Goal: Transaction & Acquisition: Purchase product/service

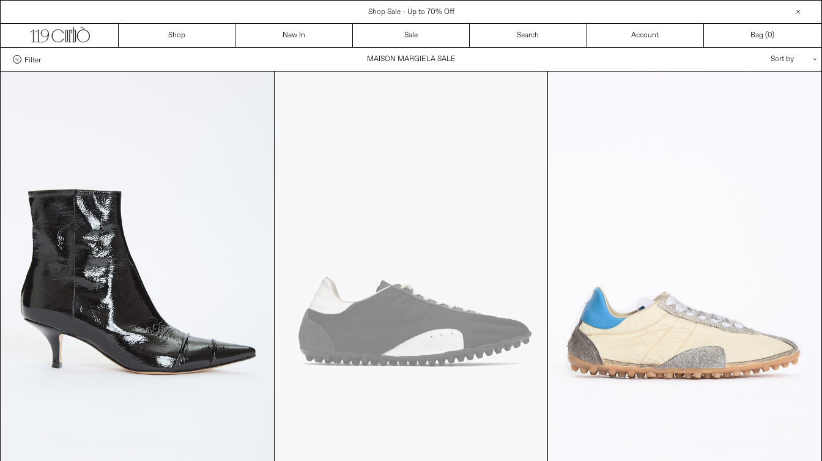
click at [780, 61] on div "Sort by .cls-1{fill:#231f20}" at bounding box center [754, 59] width 110 height 23
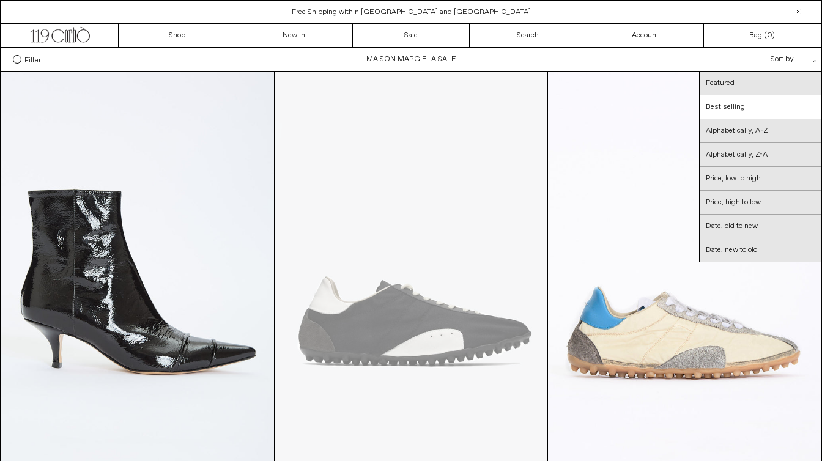
click at [751, 177] on div "Close dialog JOIN OUR MAILING LIST Subscribe to receive 10% off your first purc…" at bounding box center [411, 230] width 822 height 461
click at [751, 177] on link "Price, low to high" at bounding box center [761, 179] width 122 height 24
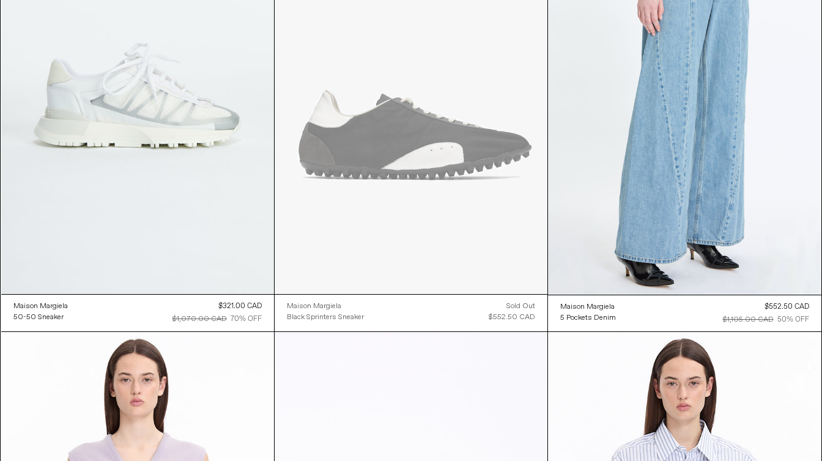
scroll to position [129, 0]
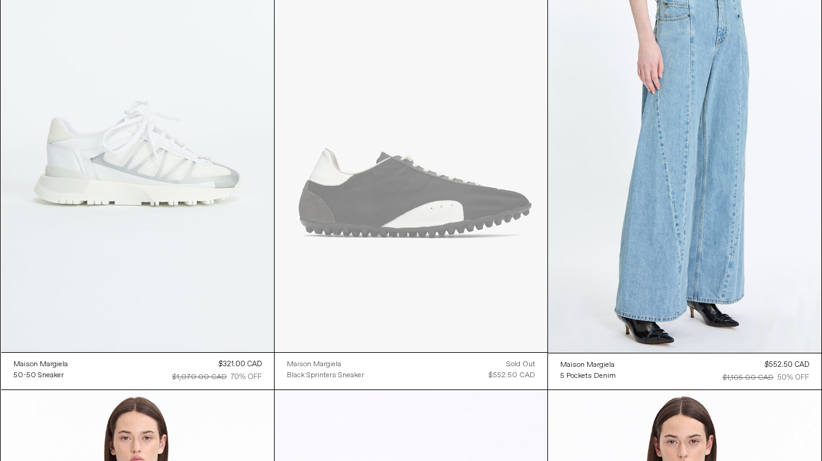
click at [105, 166] on at bounding box center [137, 147] width 273 height 409
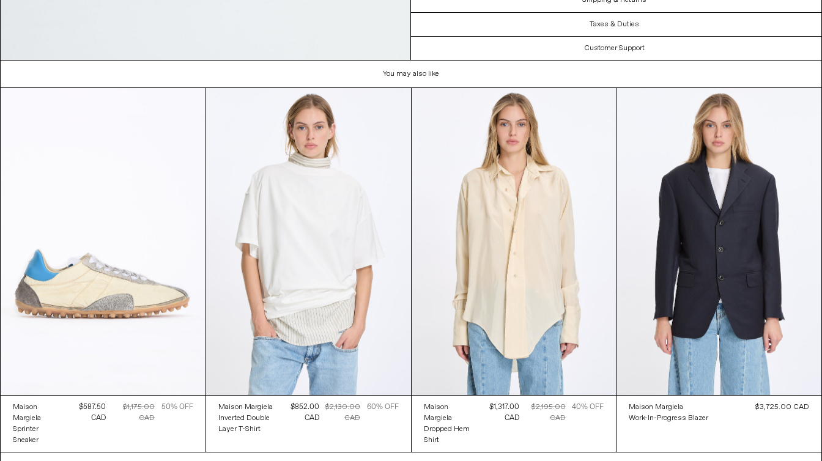
scroll to position [2646, 0]
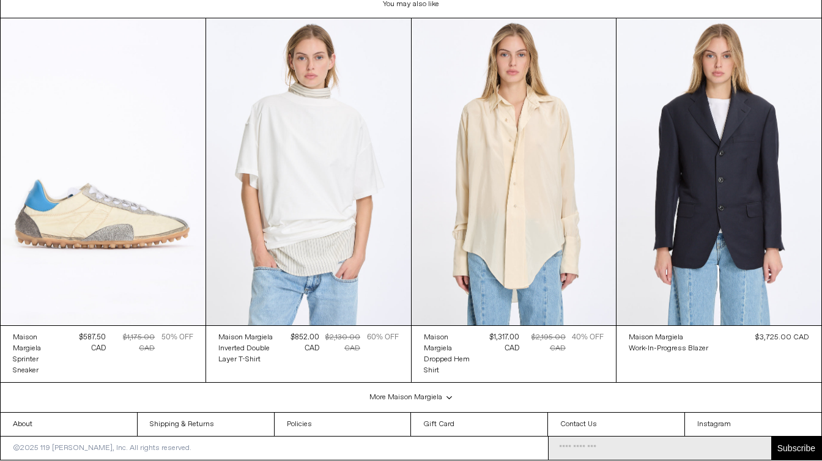
click at [431, 398] on div "More Maison margiela .cls-1{fill:#231f20}" at bounding box center [412, 398] width 822 height 30
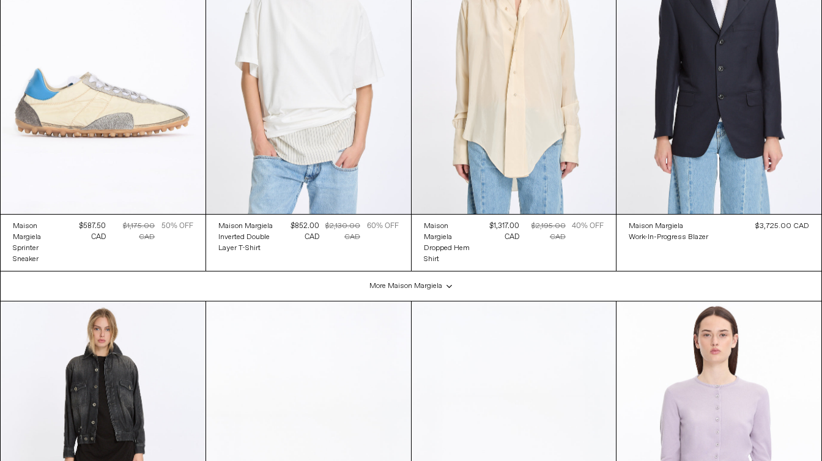
scroll to position [3040, 0]
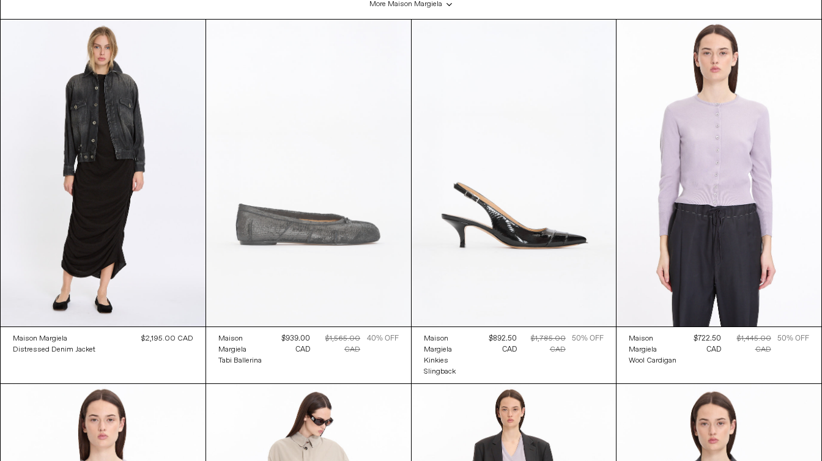
click at [283, 256] on at bounding box center [308, 173] width 205 height 307
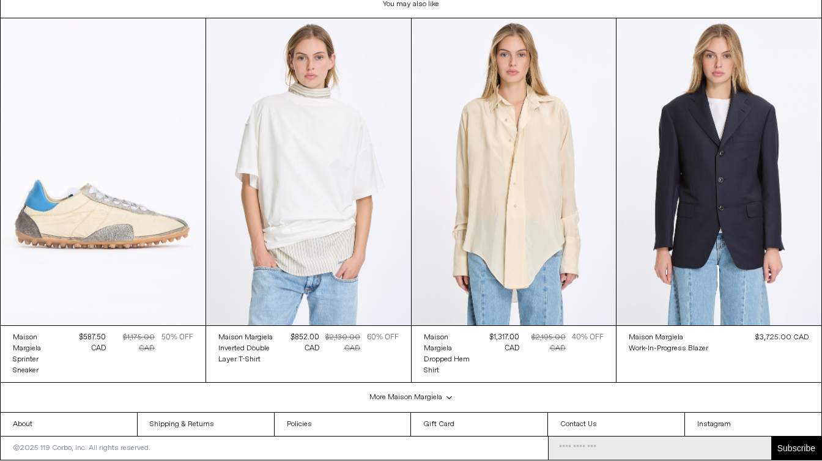
click at [403, 395] on div "More Maison margiela .cls-1{fill:#231f20}" at bounding box center [412, 398] width 822 height 30
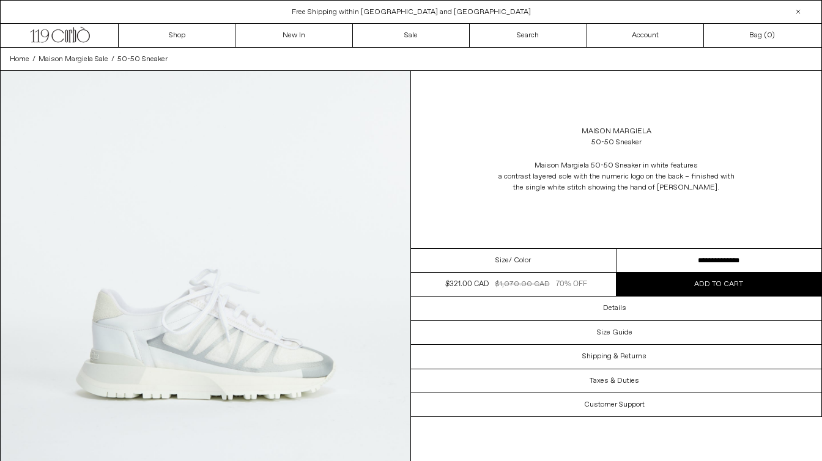
click at [194, 326] on img at bounding box center [206, 327] width 410 height 513
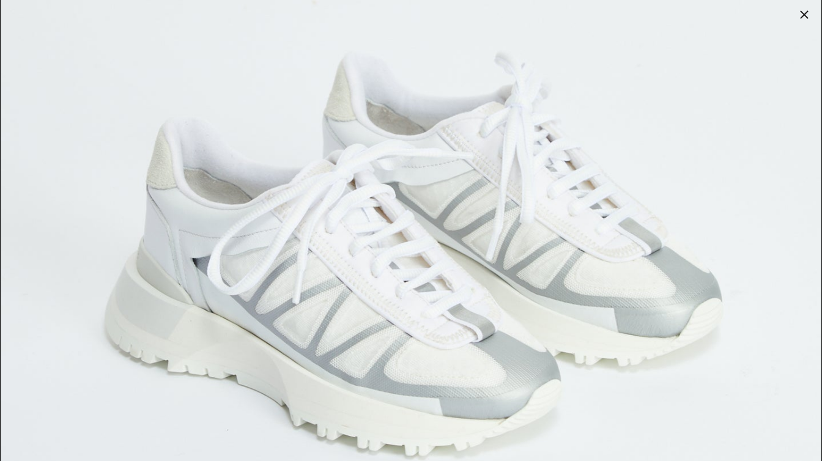
scroll to position [4675, 0]
